Goal: Browse casually: Explore the website without a specific task or goal

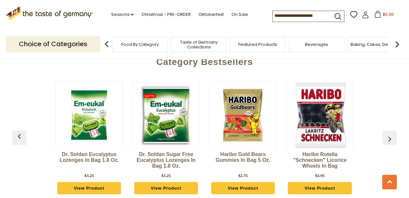
scroll to position [1728, 0]
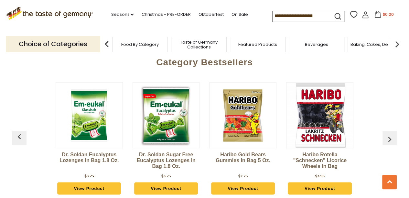
click at [390, 134] on img "button" at bounding box center [389, 139] width 10 height 10
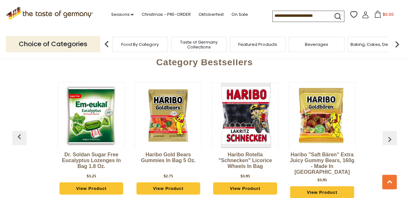
scroll to position [0, 77]
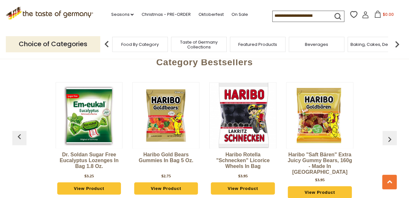
click at [391, 134] on img "button" at bounding box center [389, 139] width 10 height 10
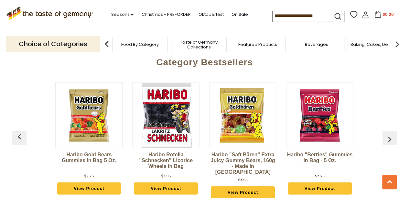
click at [391, 134] on img "button" at bounding box center [389, 139] width 10 height 10
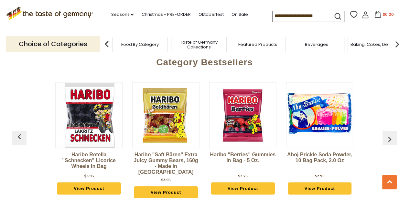
click at [391, 134] on img "button" at bounding box center [389, 139] width 10 height 10
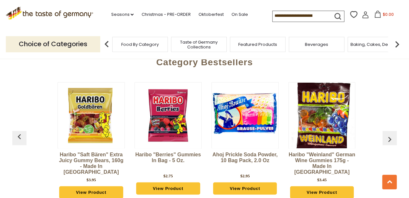
scroll to position [0, 308]
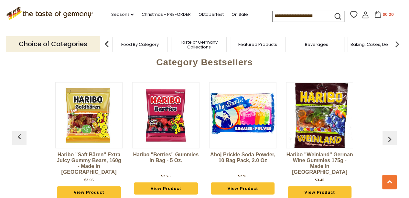
click at [391, 134] on img "button" at bounding box center [389, 139] width 10 height 10
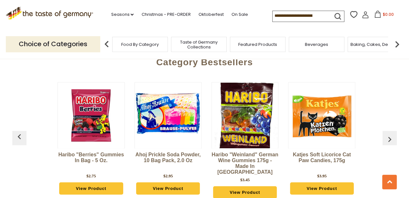
scroll to position [0, 385]
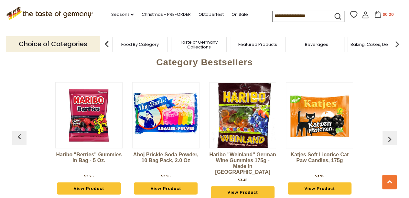
click at [389, 134] on img "button" at bounding box center [389, 139] width 10 height 10
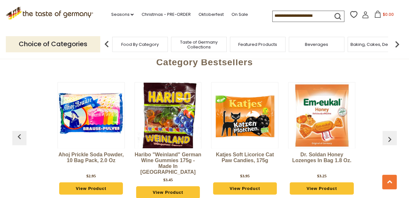
scroll to position [0, 462]
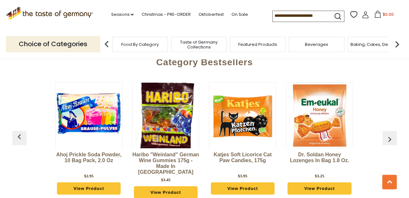
click at [393, 134] on img "button" at bounding box center [389, 139] width 10 height 10
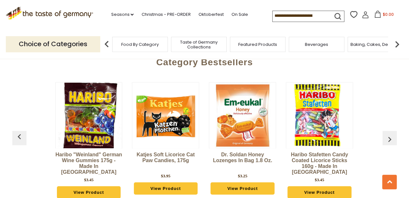
click at [393, 134] on img "button" at bounding box center [389, 139] width 10 height 10
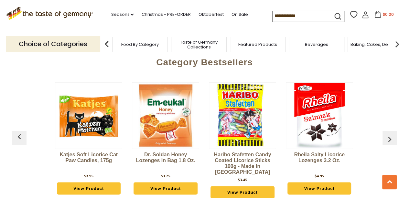
click at [393, 134] on img "button" at bounding box center [389, 139] width 10 height 10
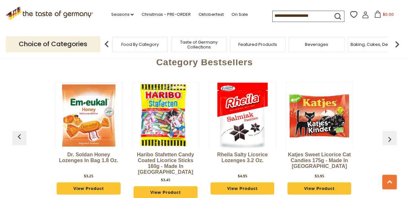
click at [393, 134] on img "button" at bounding box center [389, 139] width 10 height 10
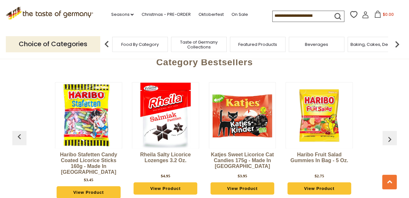
click at [393, 134] on img "button" at bounding box center [389, 139] width 10 height 10
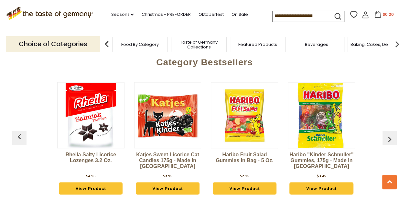
scroll to position [0, 847]
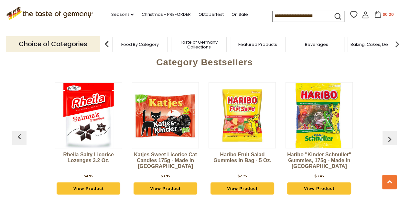
click at [388, 134] on img "button" at bounding box center [389, 139] width 10 height 10
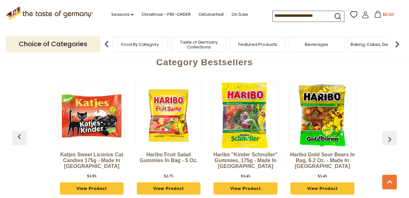
scroll to position [0, 922]
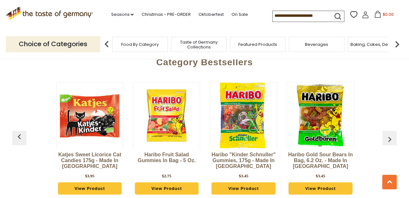
click at [388, 134] on img "button" at bounding box center [389, 139] width 10 height 10
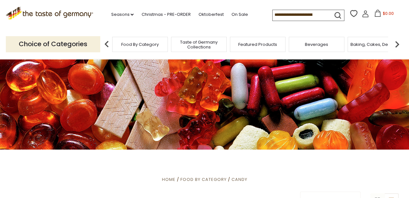
scroll to position [11, 0]
